Goal: Task Accomplishment & Management: Manage account settings

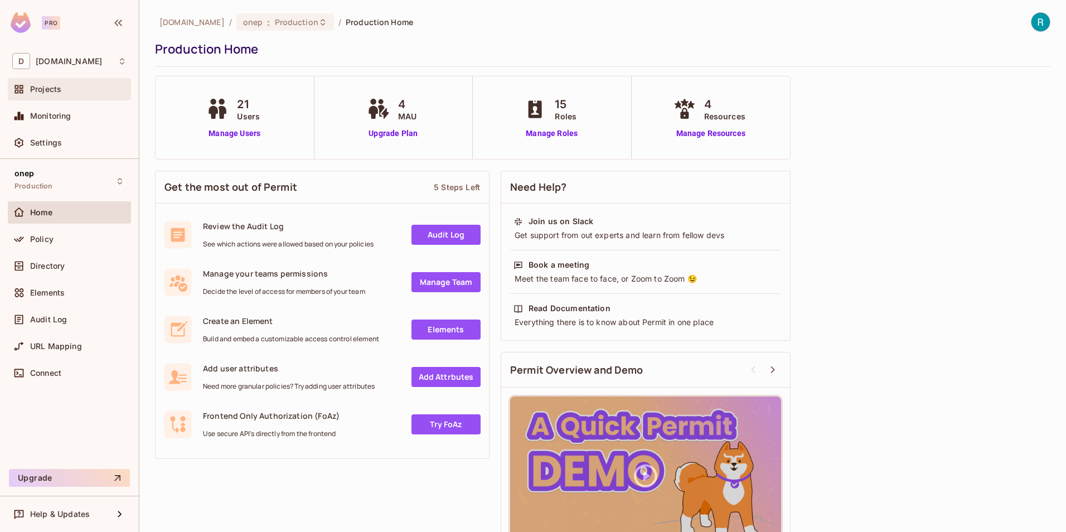
click at [46, 91] on span "Projects" at bounding box center [45, 89] width 31 height 9
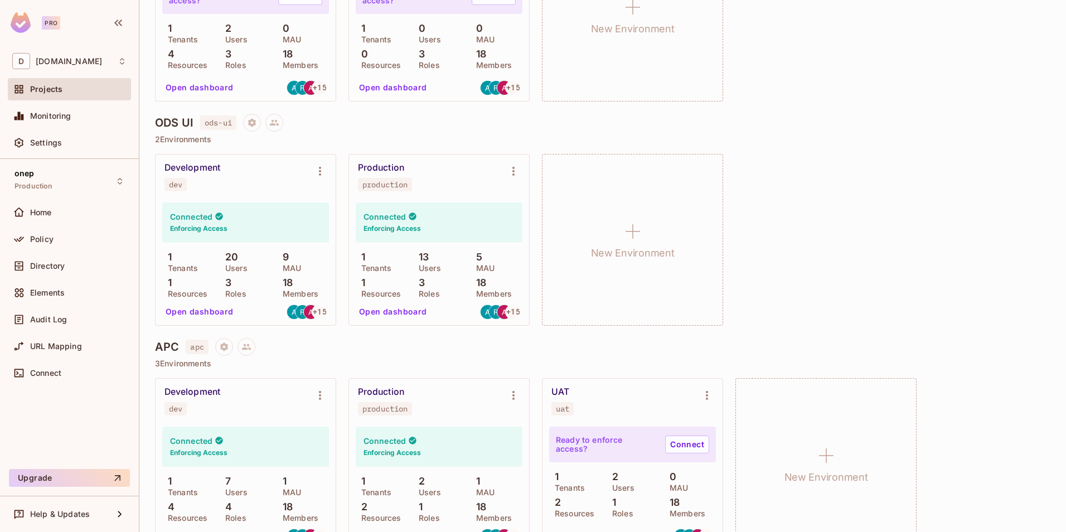
scroll to position [669, 0]
click at [387, 313] on button "Open dashboard" at bounding box center [393, 312] width 77 height 18
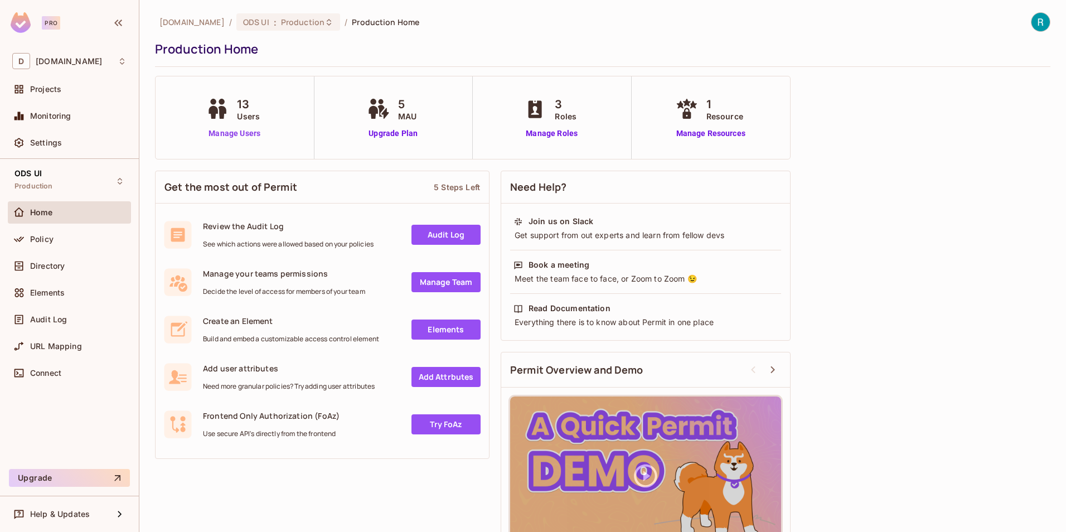
click at [231, 133] on link "Manage Users" at bounding box center [235, 134] width 62 height 12
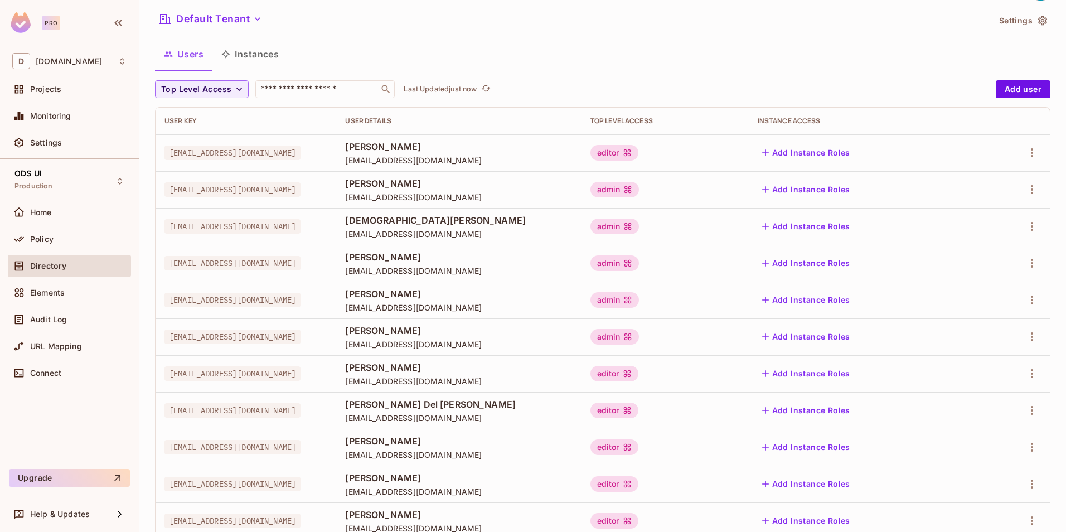
scroll to position [6, 0]
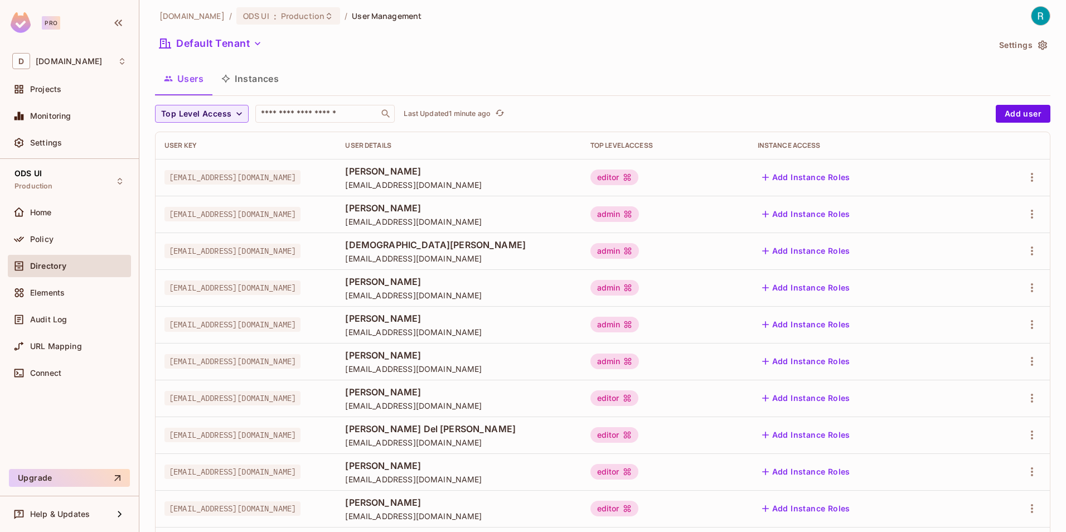
click at [1008, 109] on button "Add user" at bounding box center [1023, 114] width 55 height 18
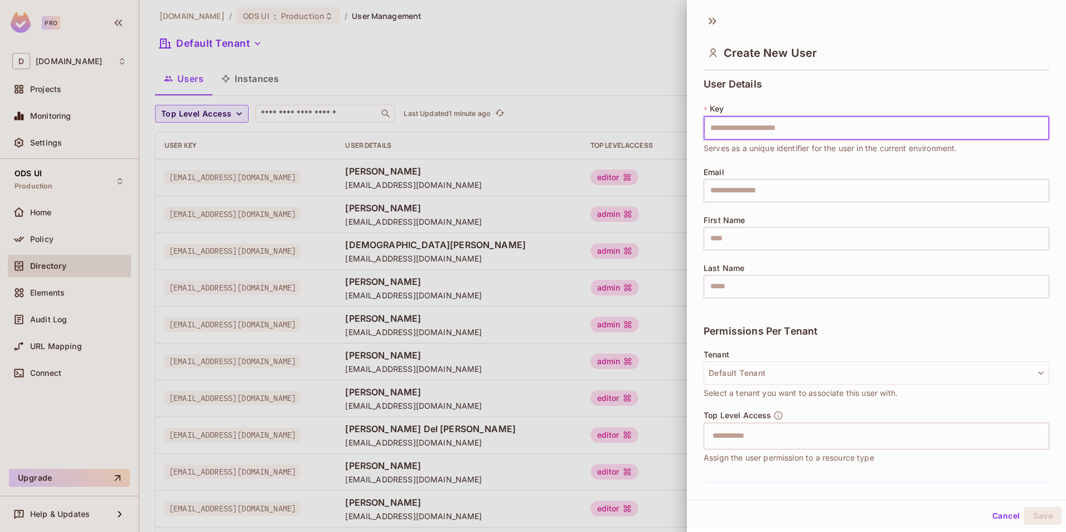
click at [739, 127] on input "text" at bounding box center [877, 128] width 346 height 23
type input "**********"
click at [727, 188] on input "text" at bounding box center [877, 190] width 346 height 23
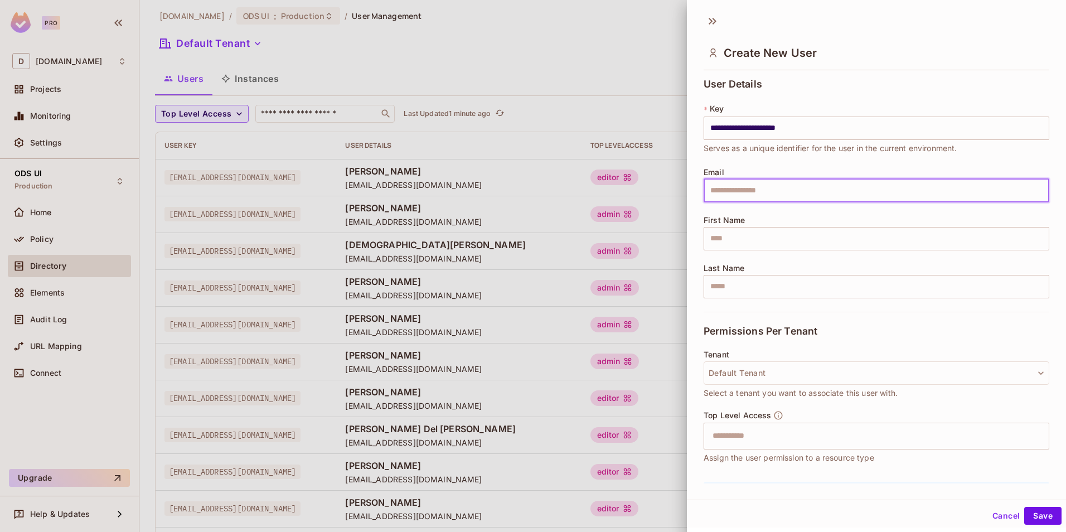
paste input "**********"
type input "**********"
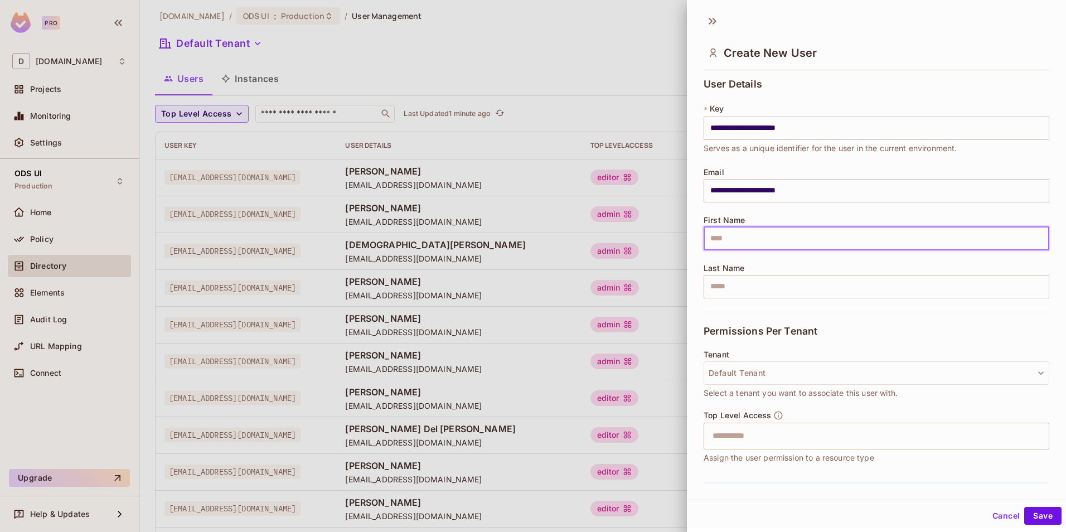
click at [713, 235] on input "text" at bounding box center [877, 238] width 346 height 23
click at [740, 238] on input "text" at bounding box center [877, 238] width 346 height 23
type input "**********"
click at [744, 289] on input "text" at bounding box center [877, 286] width 346 height 23
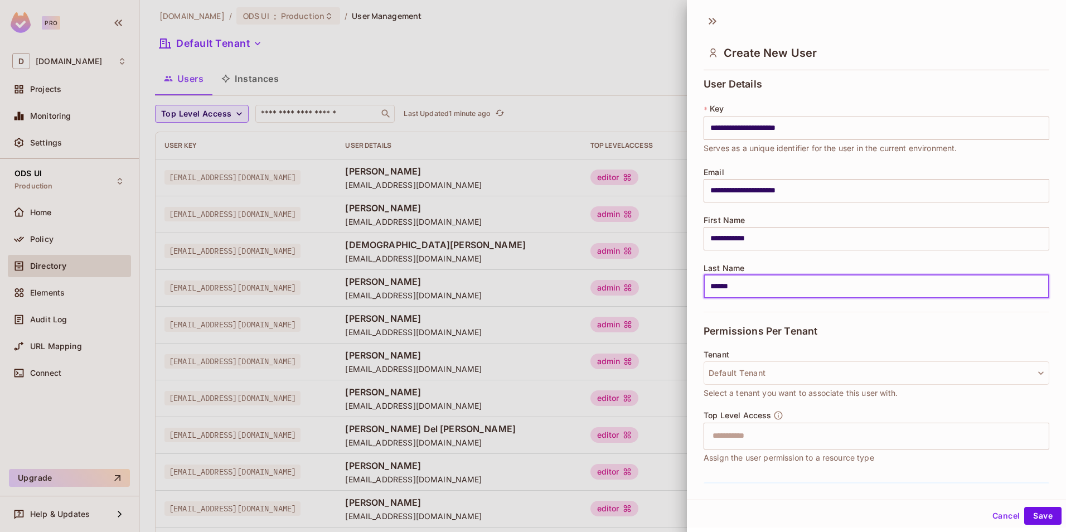
type input "******"
click at [935, 322] on div "Permissions Per Tenant" at bounding box center [877, 331] width 346 height 38
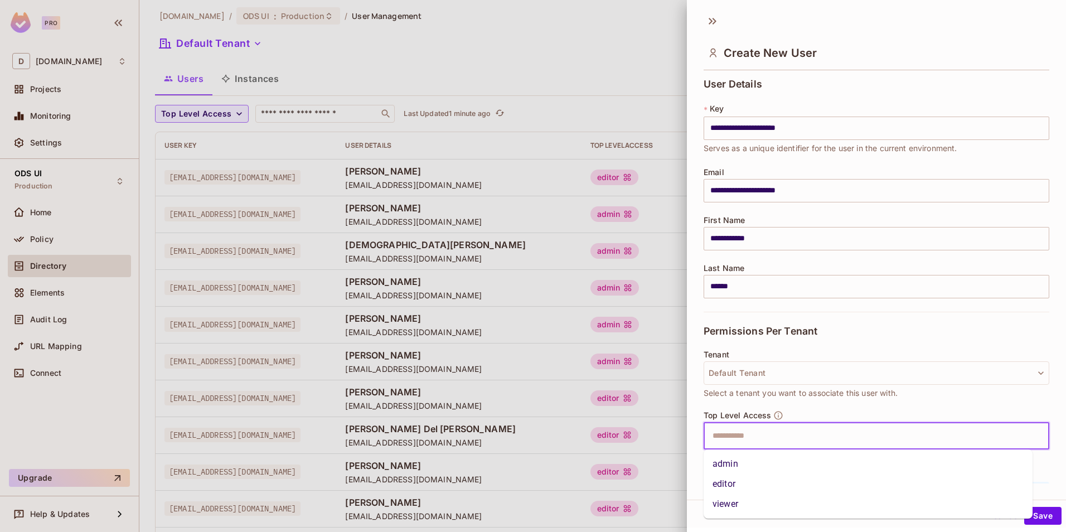
click at [732, 435] on input "text" at bounding box center [867, 436] width 322 height 22
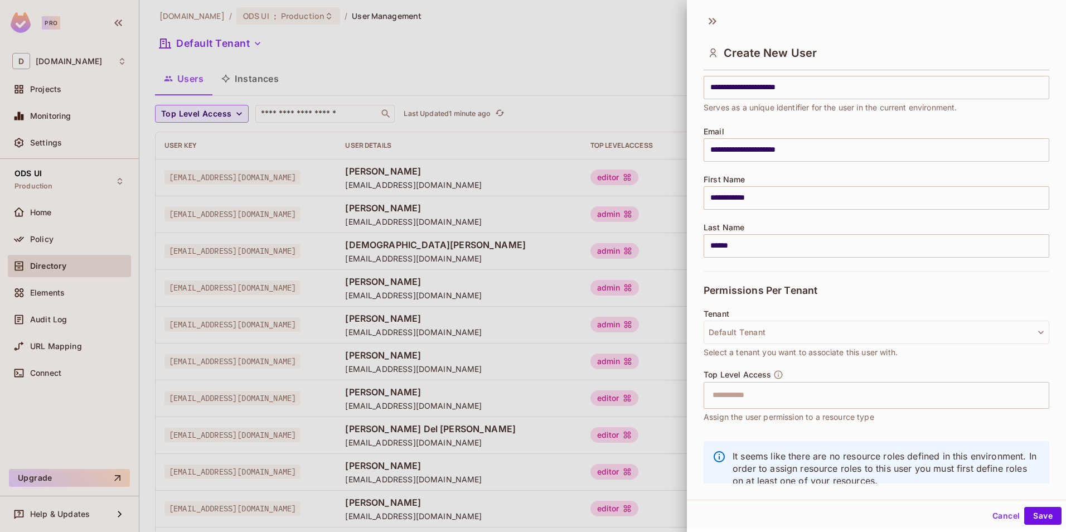
scroll to position [43, 0]
click at [718, 391] on input "text" at bounding box center [867, 393] width 322 height 22
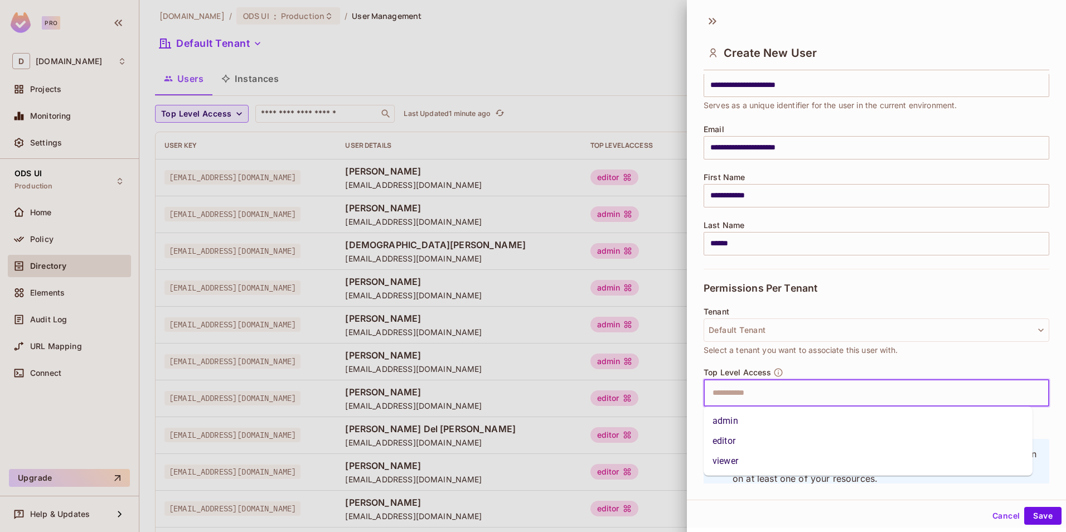
click at [730, 443] on li "editor" at bounding box center [868, 441] width 329 height 20
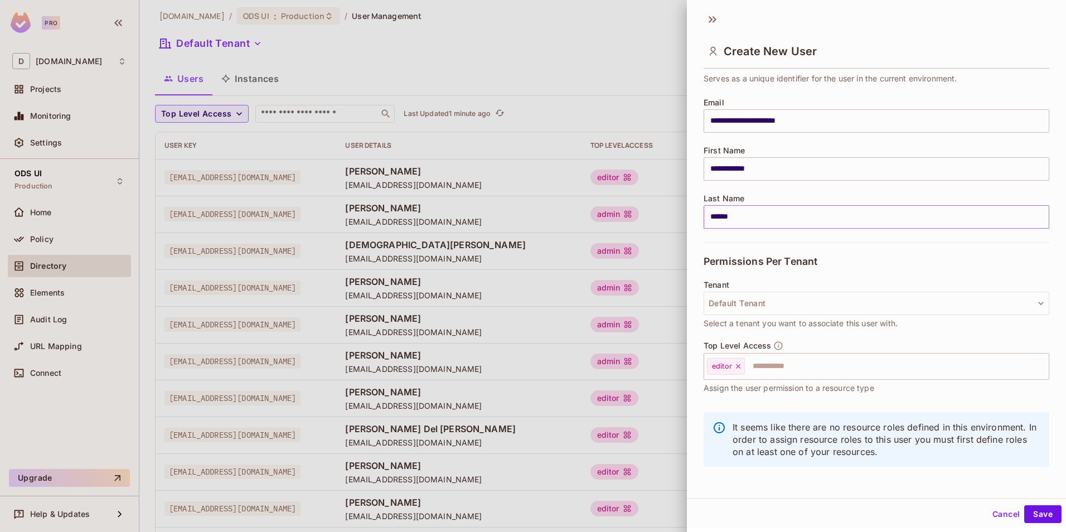
scroll to position [71, 0]
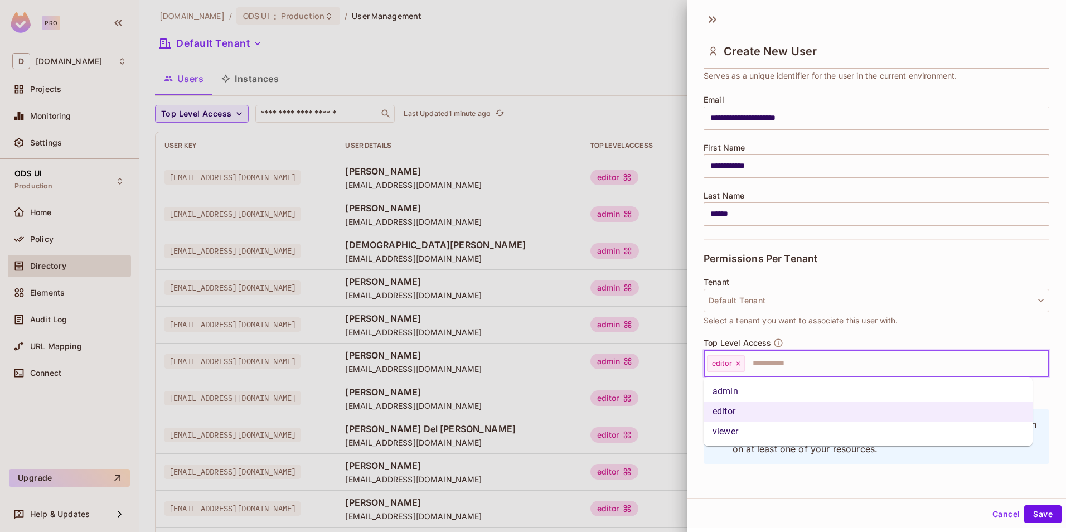
click at [771, 363] on input "text" at bounding box center [887, 364] width 282 height 22
click at [726, 417] on li "editor" at bounding box center [868, 412] width 329 height 20
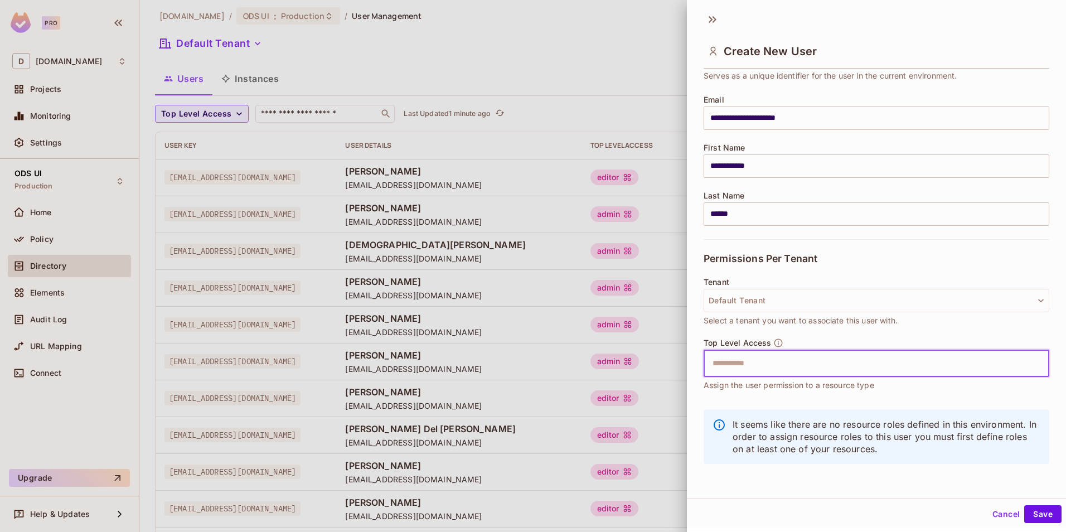
click at [745, 362] on input "text" at bounding box center [867, 364] width 322 height 22
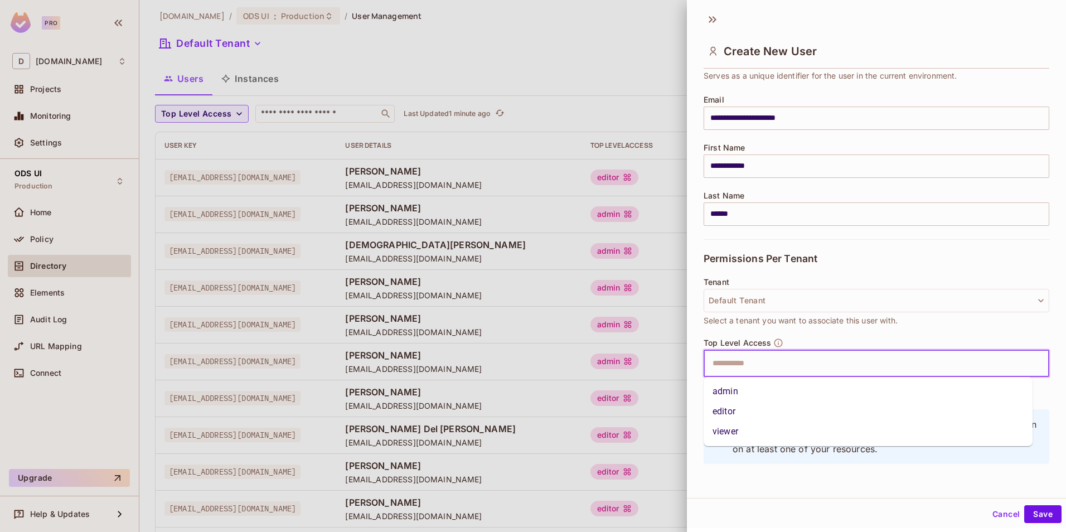
click at [715, 415] on li "editor" at bounding box center [868, 412] width 329 height 20
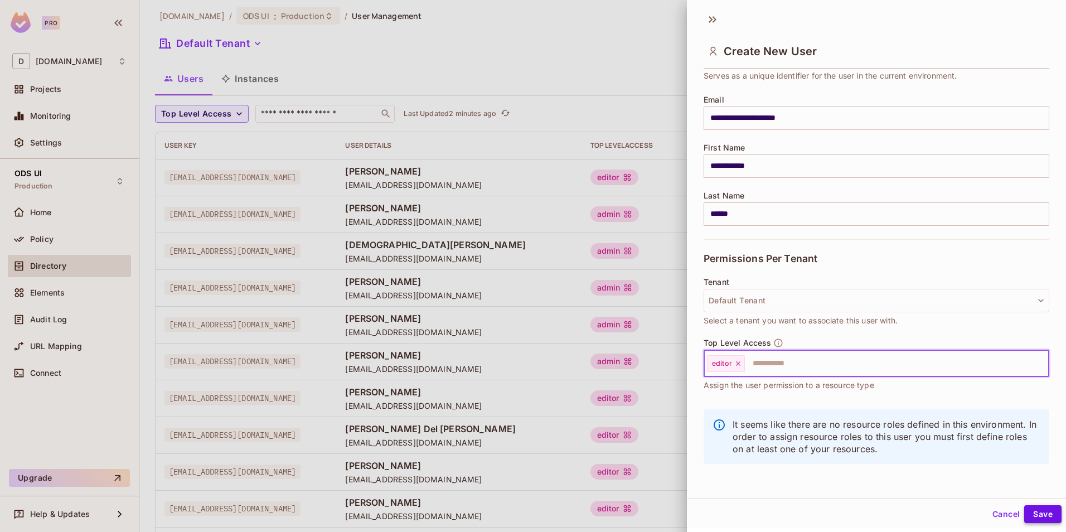
drag, startPoint x: 1035, startPoint y: 515, endPoint x: 595, endPoint y: 378, distance: 460.4
click at [1029, 514] on button "Save" at bounding box center [1043, 514] width 37 height 18
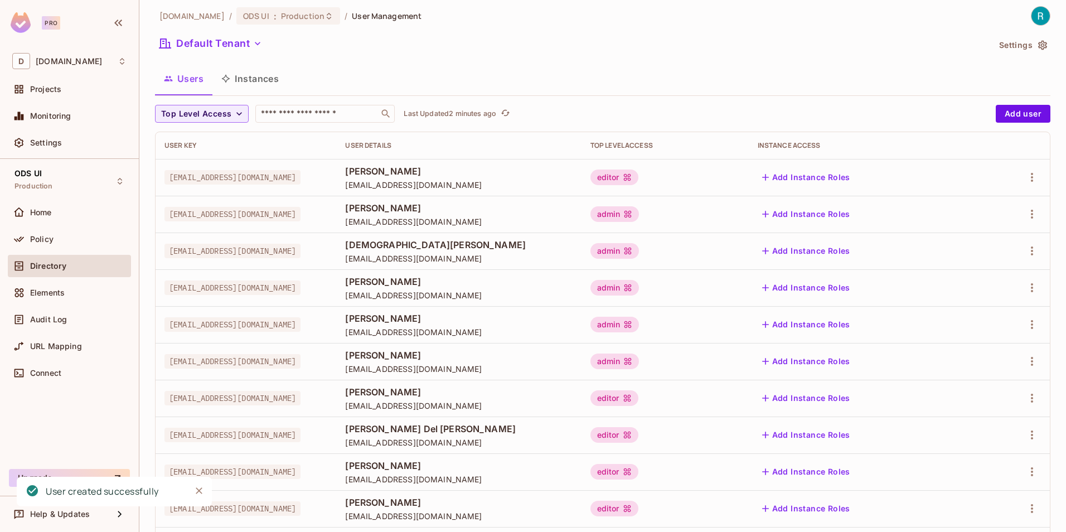
click at [201, 493] on icon "Close" at bounding box center [199, 490] width 7 height 7
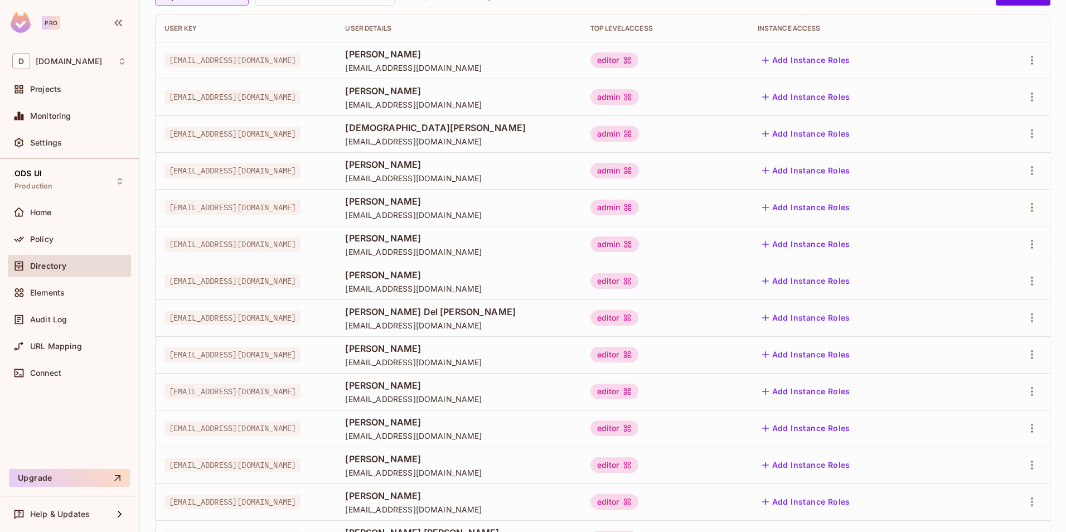
scroll to position [0, 0]
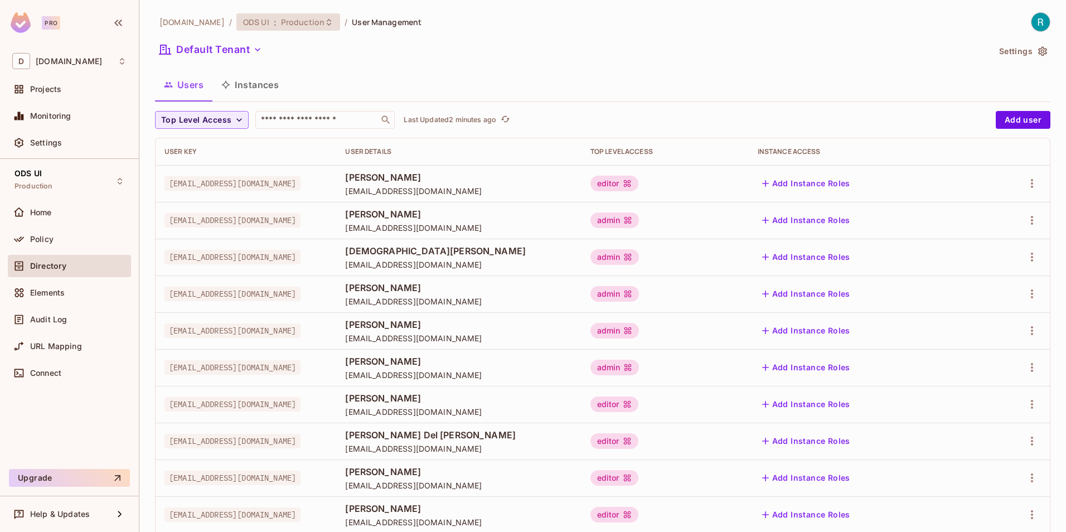
click at [327, 25] on icon at bounding box center [329, 21] width 4 height 7
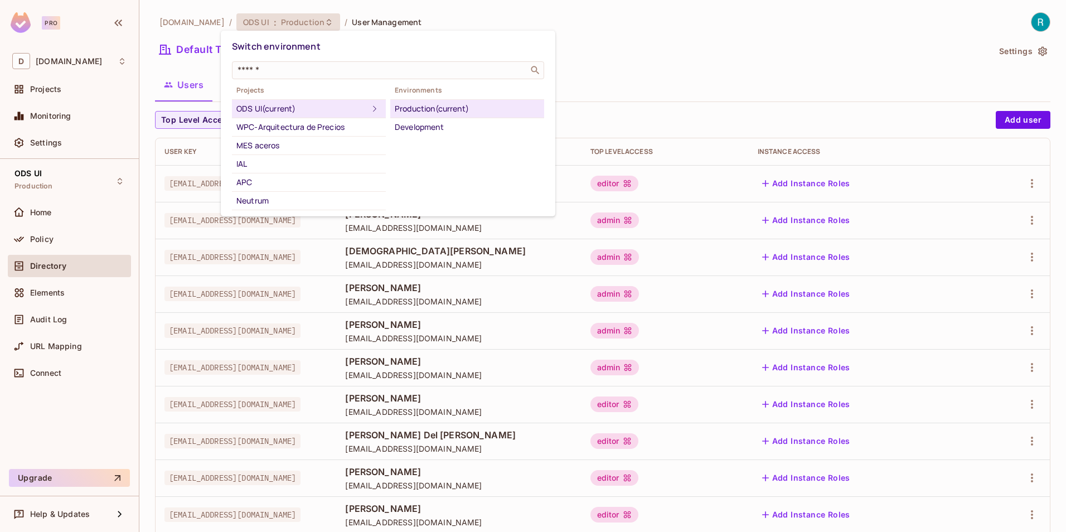
click at [701, 42] on div at bounding box center [533, 266] width 1066 height 532
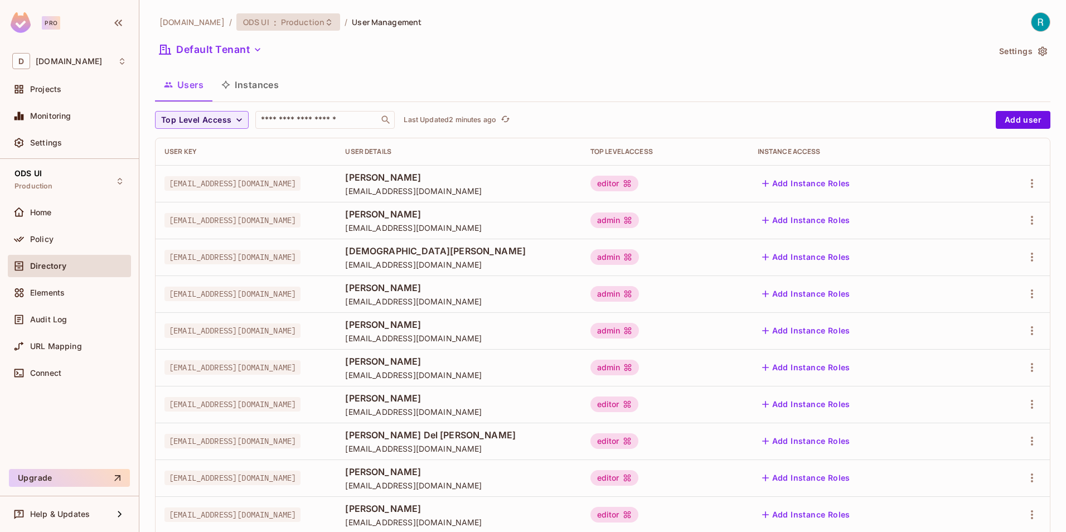
click at [327, 23] on icon at bounding box center [329, 21] width 4 height 7
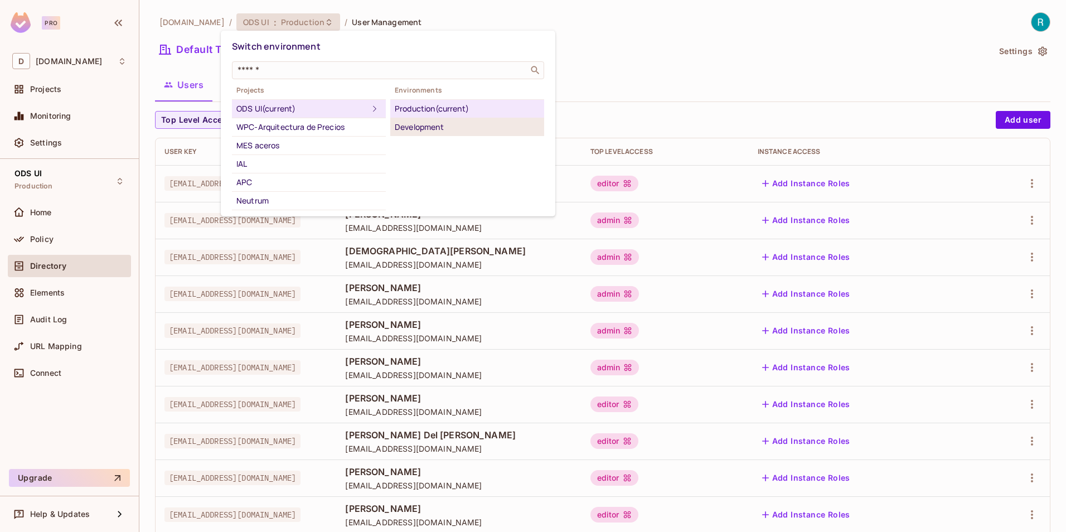
click at [428, 129] on div "Development" at bounding box center [467, 126] width 145 height 13
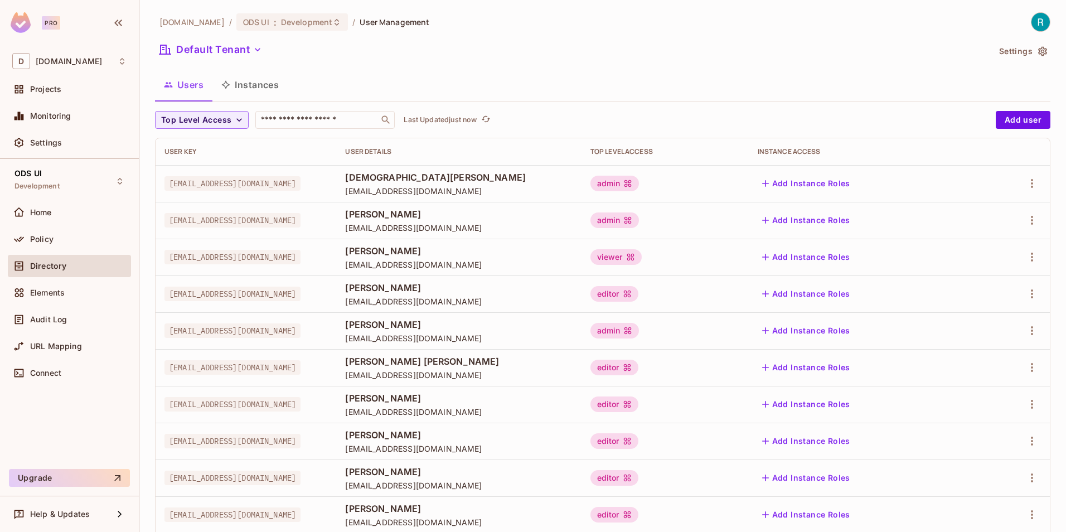
click at [699, 65] on div "deacero.com / ODS UI : Development / User Management Default Tenant Settings Us…" at bounding box center [603, 387] width 896 height 751
